Goal: Information Seeking & Learning: Learn about a topic

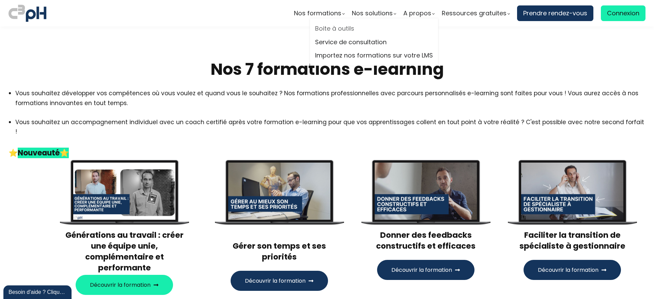
click at [338, 29] on link "Boite à outils" at bounding box center [374, 28] width 118 height 10
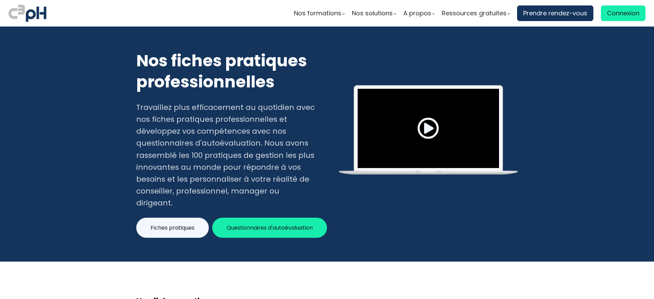
scroll to position [340, 0]
